Goal: Contribute content: Add original content to the website for others to see

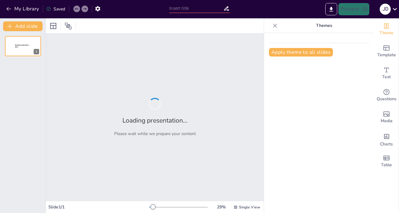
type input "Beneficios de la Tecnología en la Vida Cotidiana"
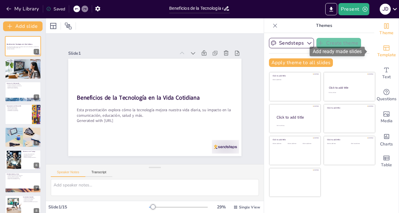
click at [380, 52] on span "Template" at bounding box center [387, 55] width 19 height 7
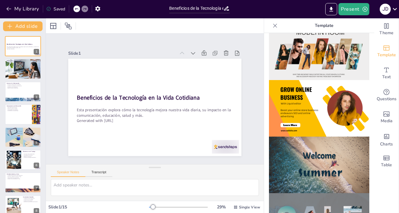
scroll to position [90, 0]
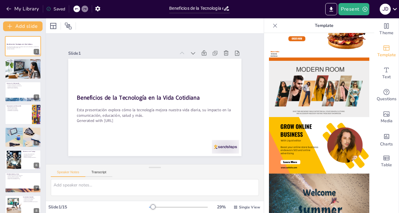
click at [142, 44] on div "Slide 1 Beneficios de la Tecnología en la Vida Cotidiana Esta presentación expl…" at bounding box center [155, 99] width 184 height 132
click at [272, 24] on icon at bounding box center [275, 26] width 6 height 6
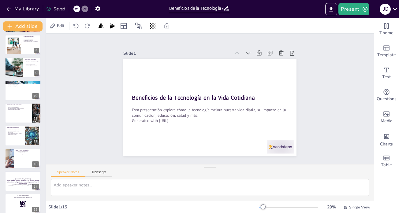
scroll to position [167, 0]
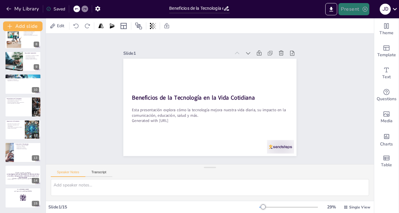
click at [344, 9] on button "Present" at bounding box center [354, 9] width 31 height 12
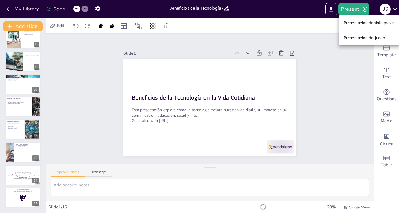
click at [346, 23] on font "Presentación de vista previa" at bounding box center [369, 23] width 51 height 5
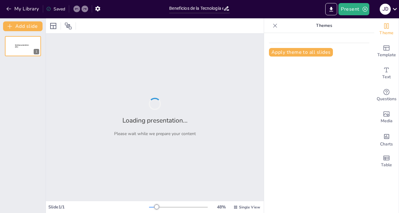
type input "Beneficios de la Tecnología en la Vida Cotidiana"
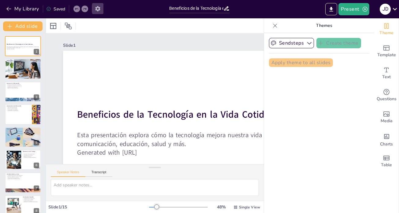
click at [99, 9] on icon "button" at bounding box center [97, 8] width 5 height 5
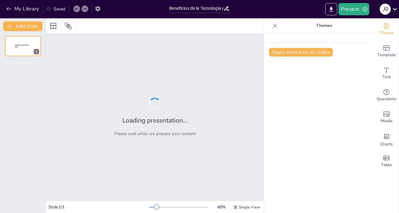
type input "Beneficios de la Tecnología en la Vida Cotidiana"
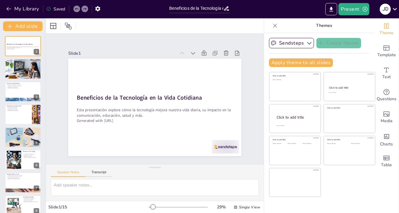
click at [225, 11] on icon at bounding box center [227, 8] width 6 height 6
click at [274, 27] on icon at bounding box center [276, 26] width 4 height 4
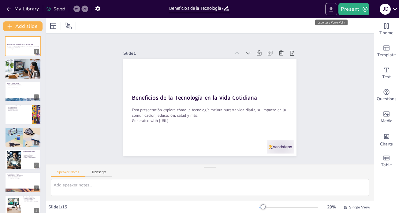
click at [333, 12] on icon "Export to PowerPoint" at bounding box center [331, 9] width 6 height 6
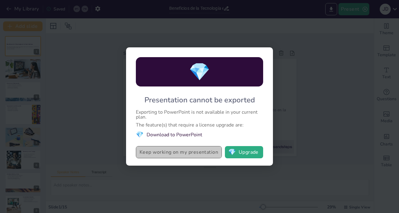
click at [205, 151] on button "Keep working on my presentation" at bounding box center [179, 152] width 86 height 12
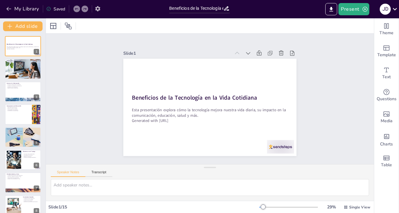
click at [97, 9] on icon "button" at bounding box center [98, 9] width 6 height 6
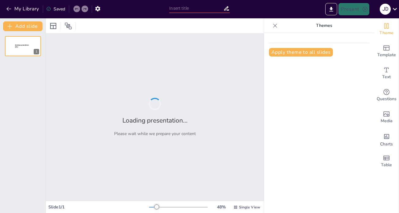
type input "Beneficios de la Tecnología en la Vida Cotidiana"
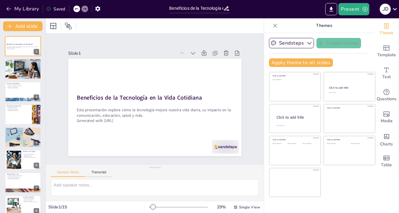
click at [272, 25] on icon at bounding box center [275, 26] width 6 height 6
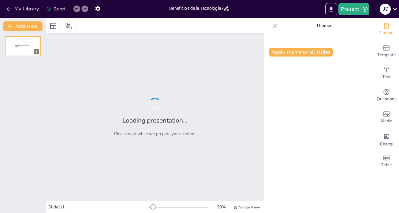
type input "Beneficios de la Tecnología en la Vida Cotidiana"
